Goal: Transaction & Acquisition: Download file/media

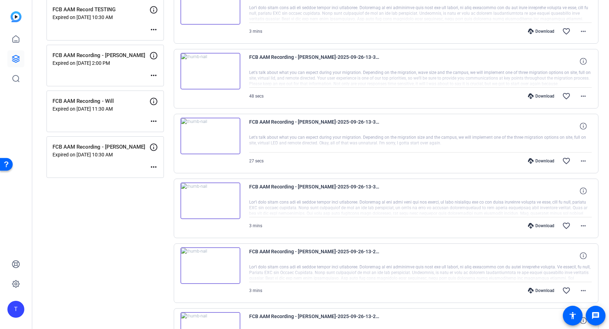
scroll to position [110, 0]
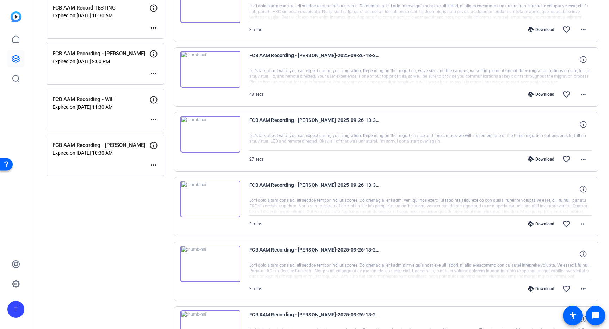
click at [544, 225] on div "Download" at bounding box center [540, 224] width 33 height 6
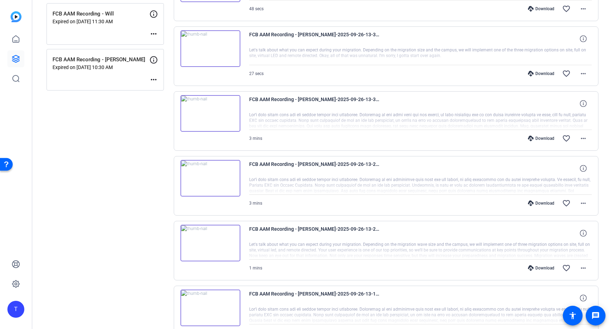
scroll to position [198, 0]
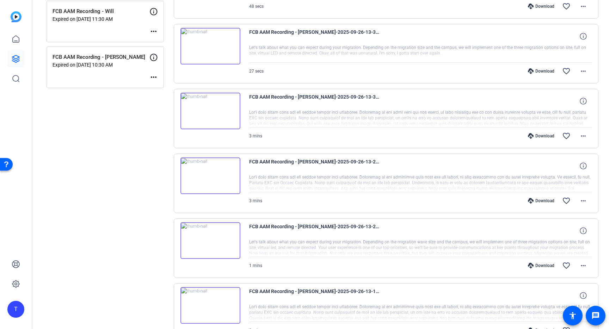
click at [537, 198] on div "Download" at bounding box center [540, 201] width 33 height 6
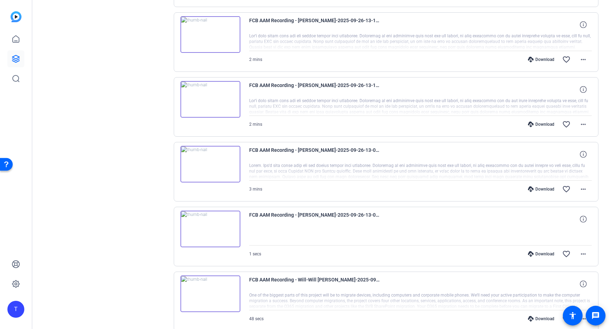
scroll to position [476, 0]
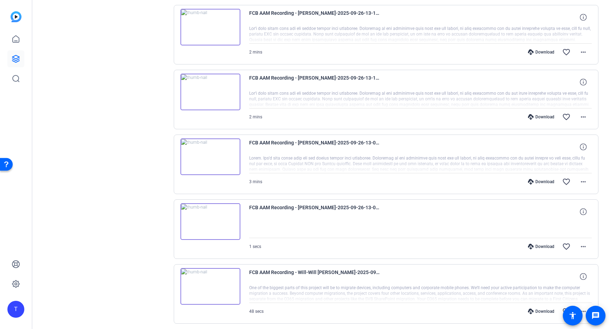
click at [546, 179] on div "Download" at bounding box center [540, 182] width 33 height 6
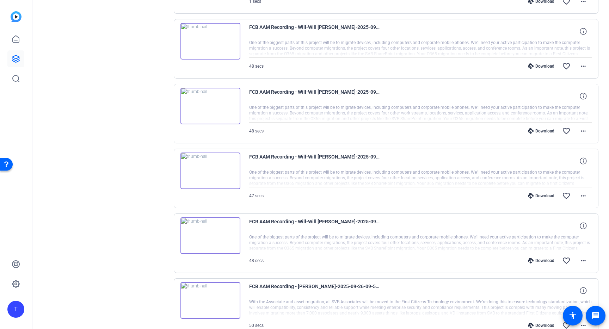
scroll to position [727, 0]
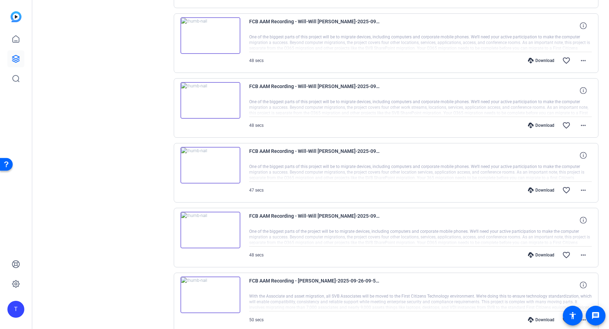
click at [541, 61] on div "Download" at bounding box center [540, 61] width 33 height 6
click at [552, 126] on div "Download" at bounding box center [540, 126] width 33 height 6
click at [542, 189] on div "Download" at bounding box center [540, 190] width 33 height 6
click at [544, 255] on div "Download" at bounding box center [540, 255] width 33 height 6
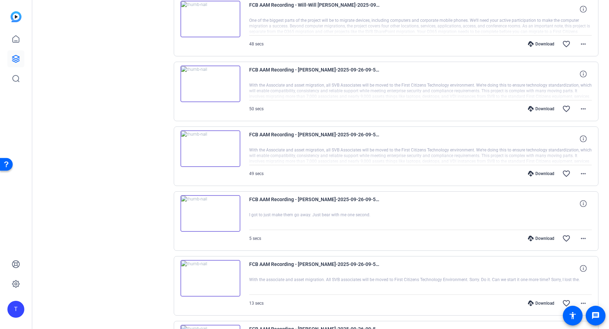
scroll to position [916, 0]
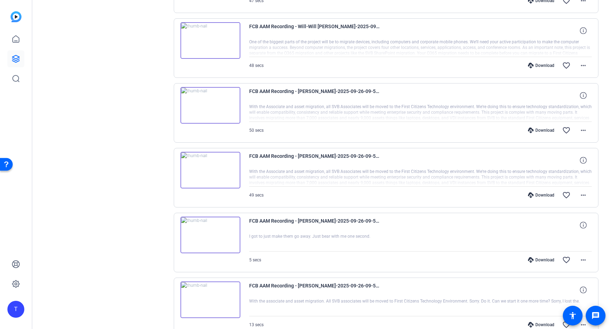
click at [548, 130] on div "Download" at bounding box center [540, 130] width 33 height 6
click at [537, 193] on div "Download" at bounding box center [540, 195] width 33 height 6
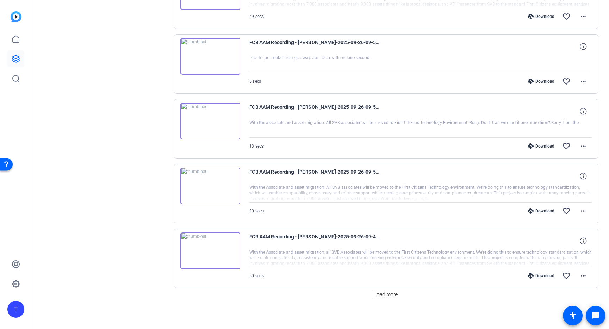
scroll to position [1098, 0]
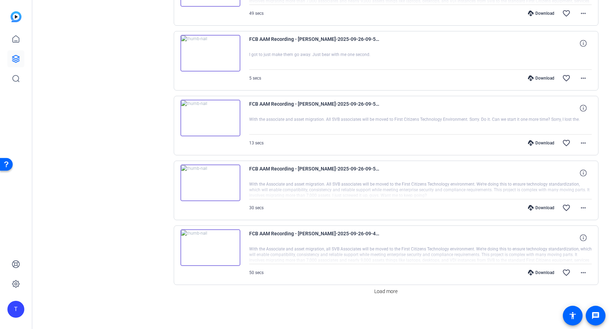
click at [543, 273] on div "Download" at bounding box center [540, 273] width 33 height 6
click at [539, 207] on div "Download" at bounding box center [540, 208] width 33 height 6
